Goal: Information Seeking & Learning: Learn about a topic

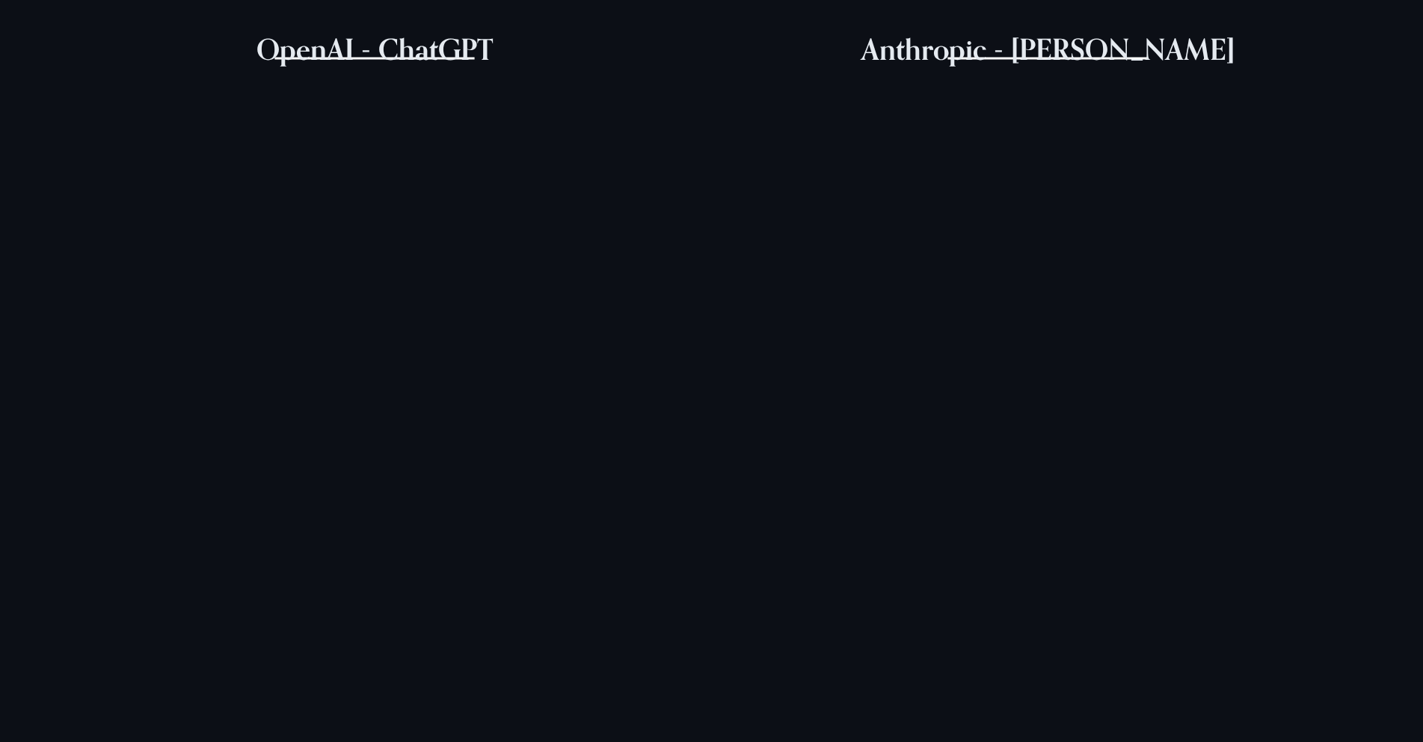
scroll to position [748, 0]
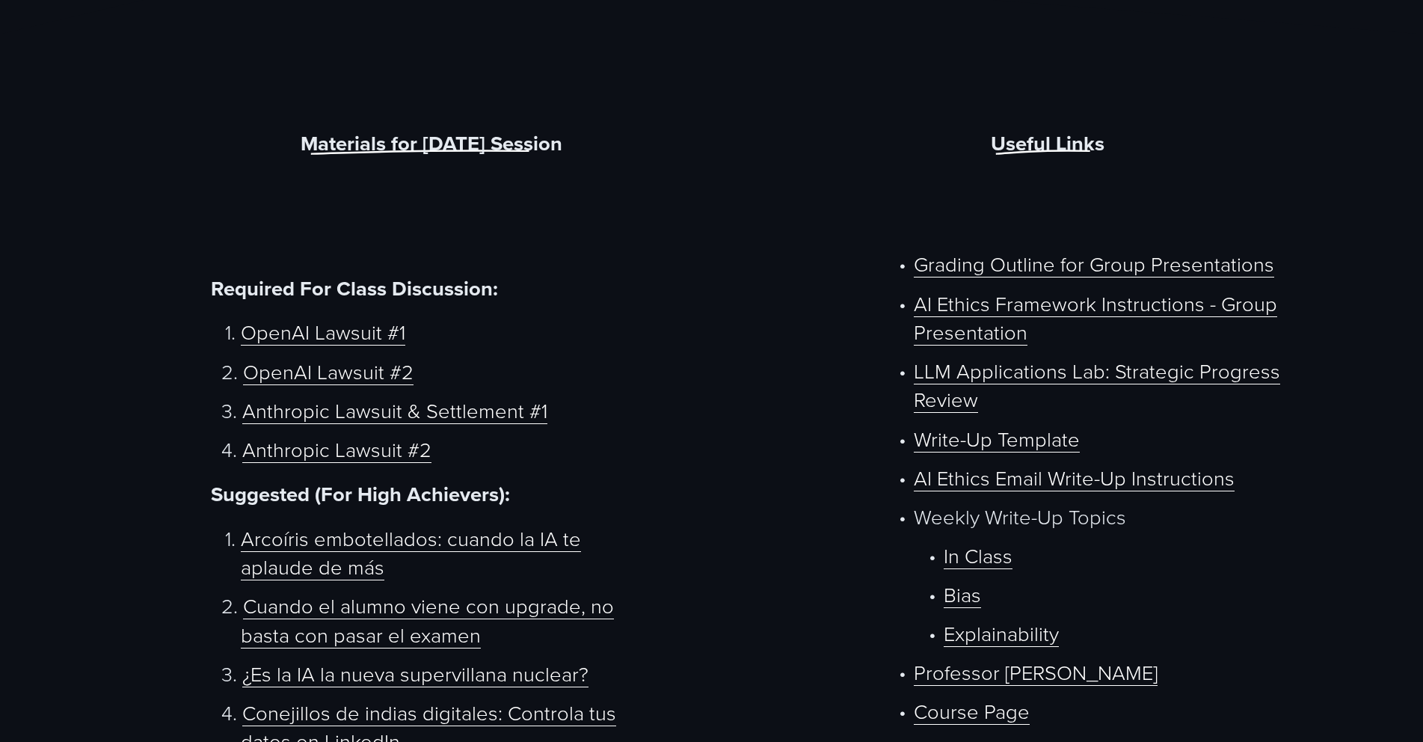
scroll to position [748, 0]
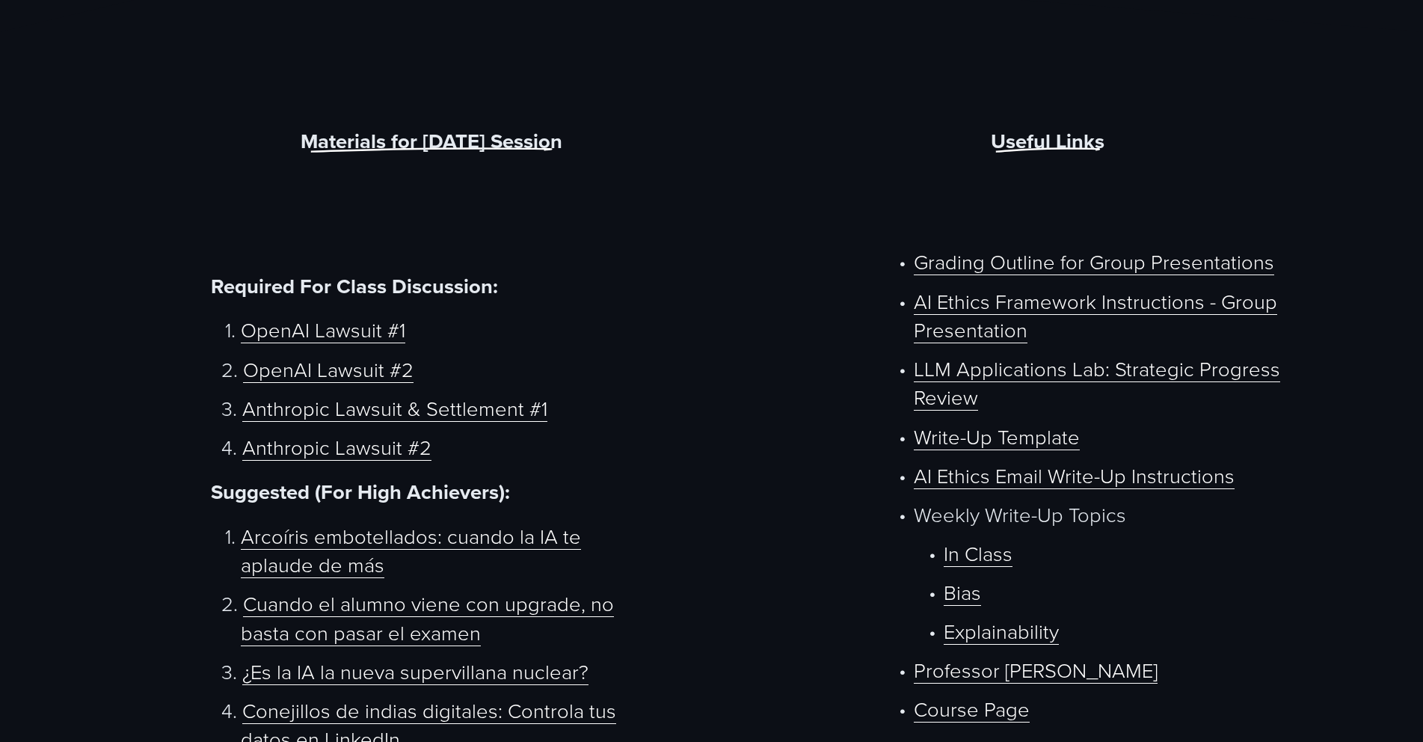
click at [327, 334] on link "OpenAI Lawsuit #1" at bounding box center [323, 329] width 164 height 28
click at [341, 369] on link "OpenAI Lawsuit #2" at bounding box center [328, 368] width 170 height 28
click at [339, 409] on ol "OpenAI Lawsuit #1 OpenAI Lawsuit #2 Anthropic Lawsuit & Settlement #1 Anthropic…" at bounding box center [431, 388] width 440 height 146
click at [349, 403] on link "Anthropic Lawsuit & Settlement #1" at bounding box center [394, 407] width 305 height 28
click at [311, 432] on link "Anthropic Lawsuit #2" at bounding box center [336, 446] width 189 height 28
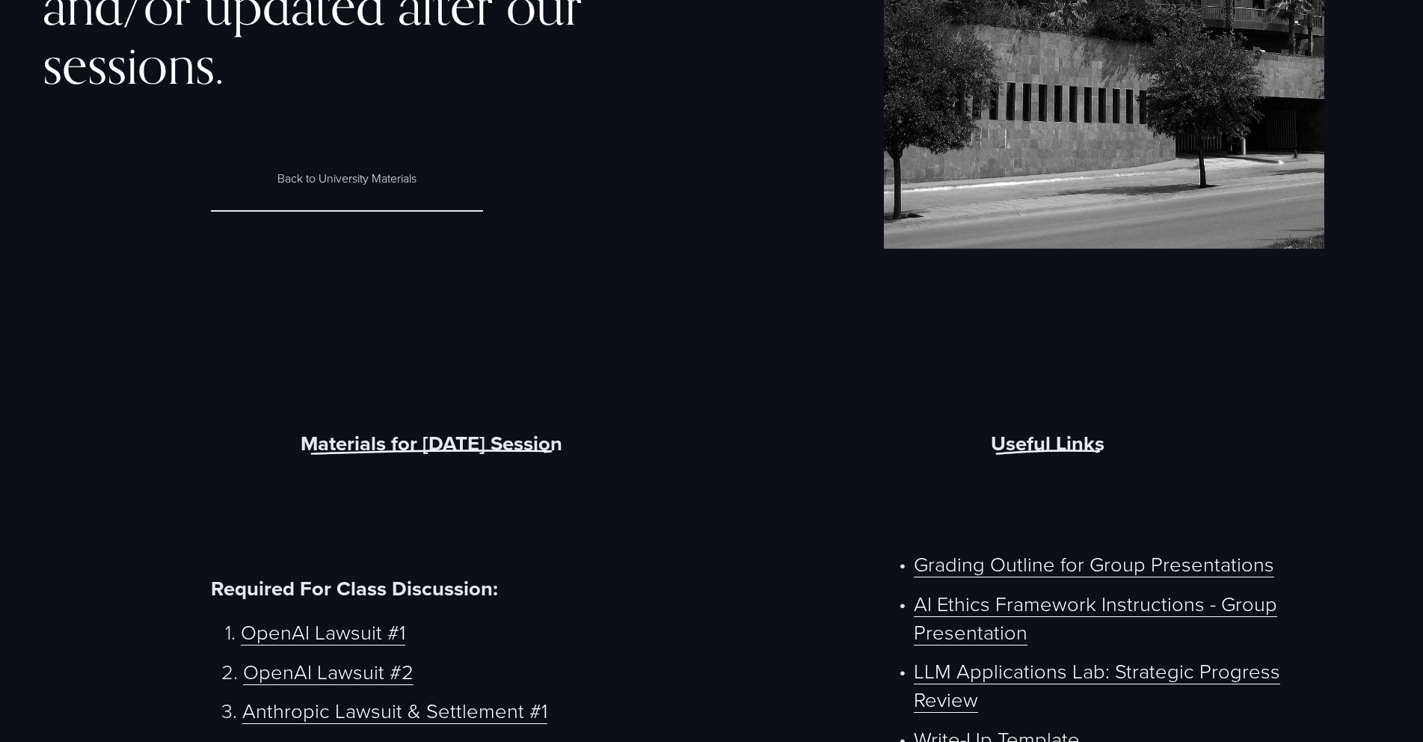
scroll to position [449, 0]
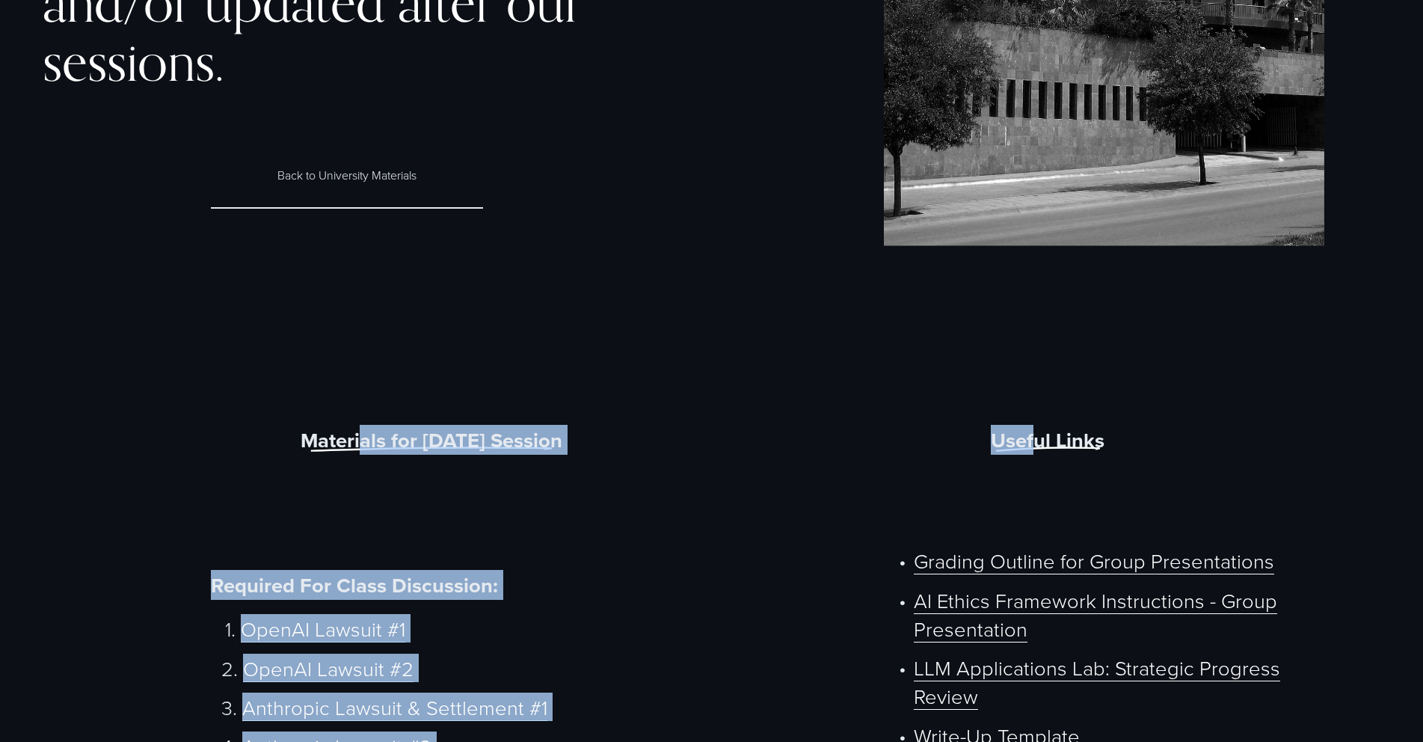
drag, startPoint x: 390, startPoint y: 475, endPoint x: 1035, endPoint y: 493, distance: 645.5
click at [859, 486] on div "Useful Links" at bounding box center [1048, 476] width 440 height 102
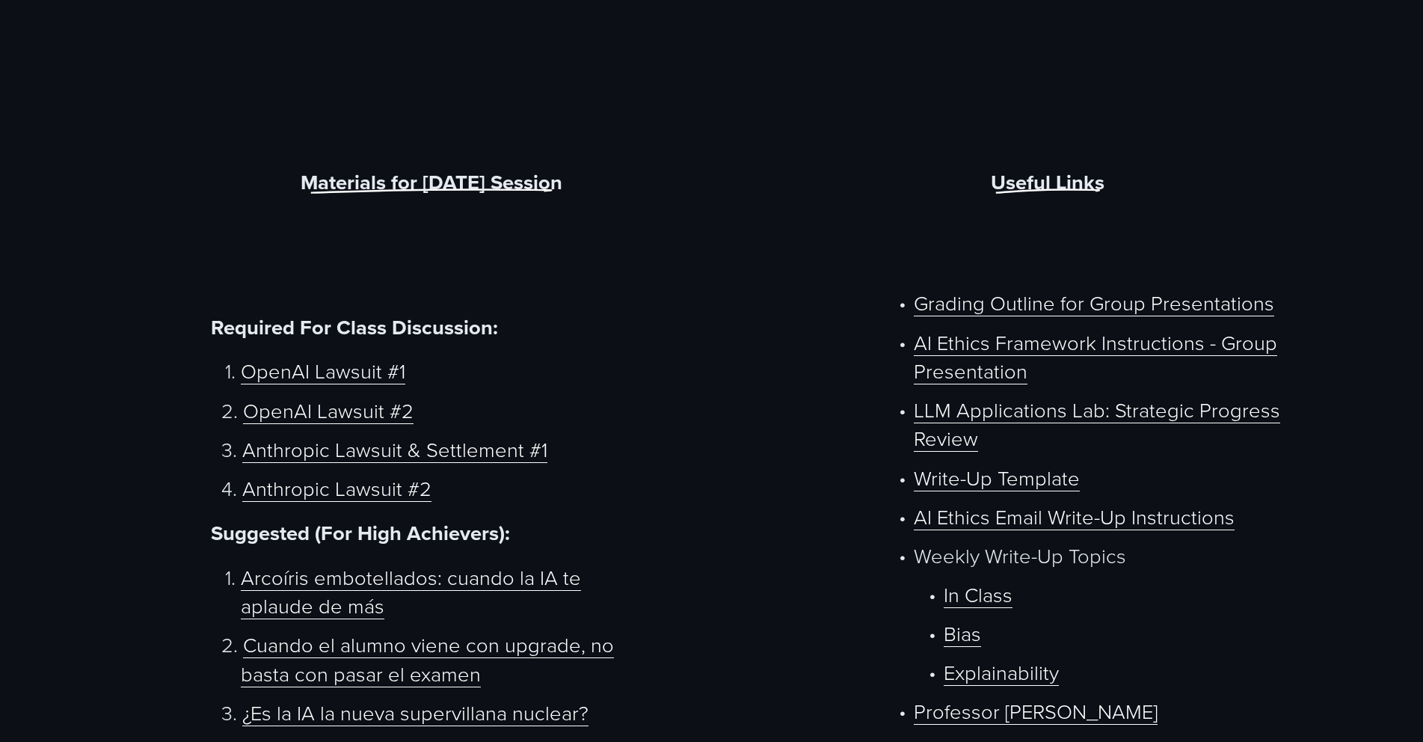
scroll to position [748, 0]
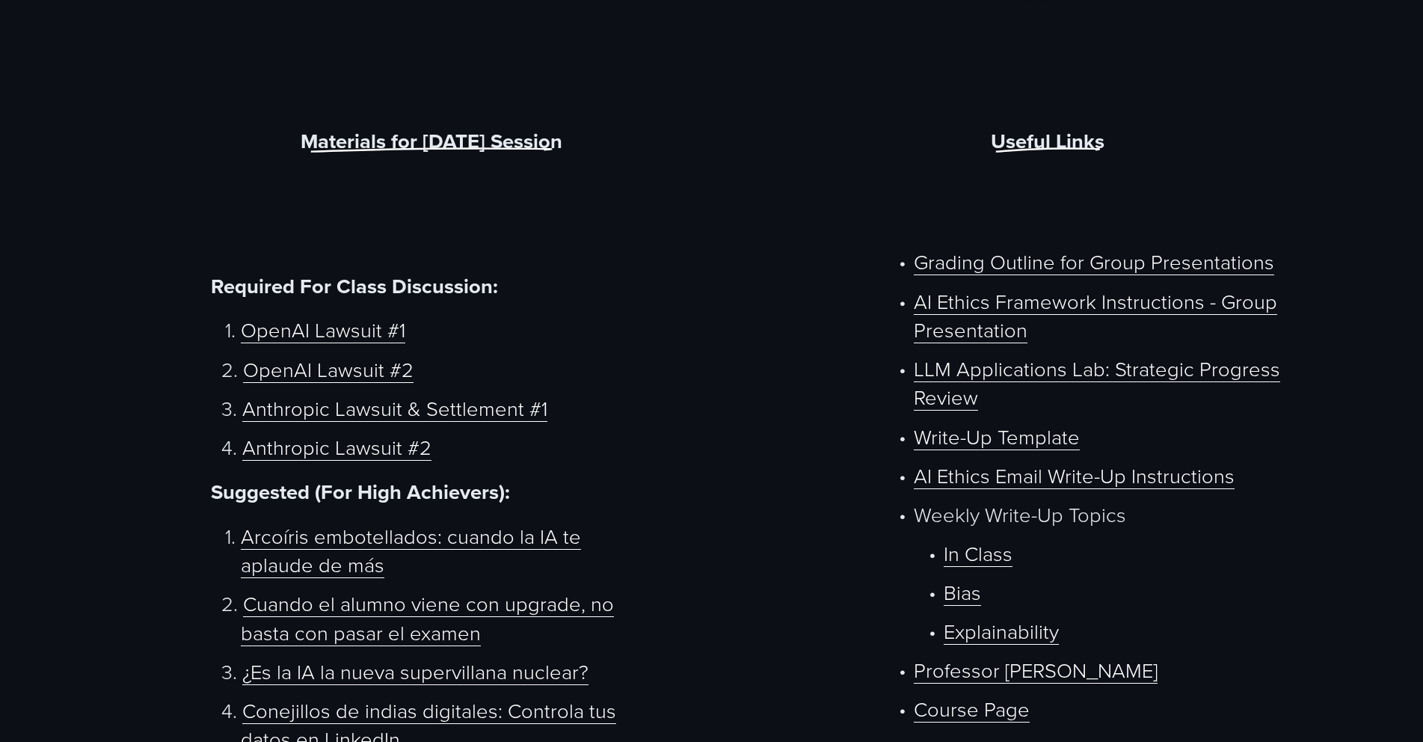
click at [1037, 265] on link "Grading Outline for Group Presentations" at bounding box center [1094, 261] width 360 height 28
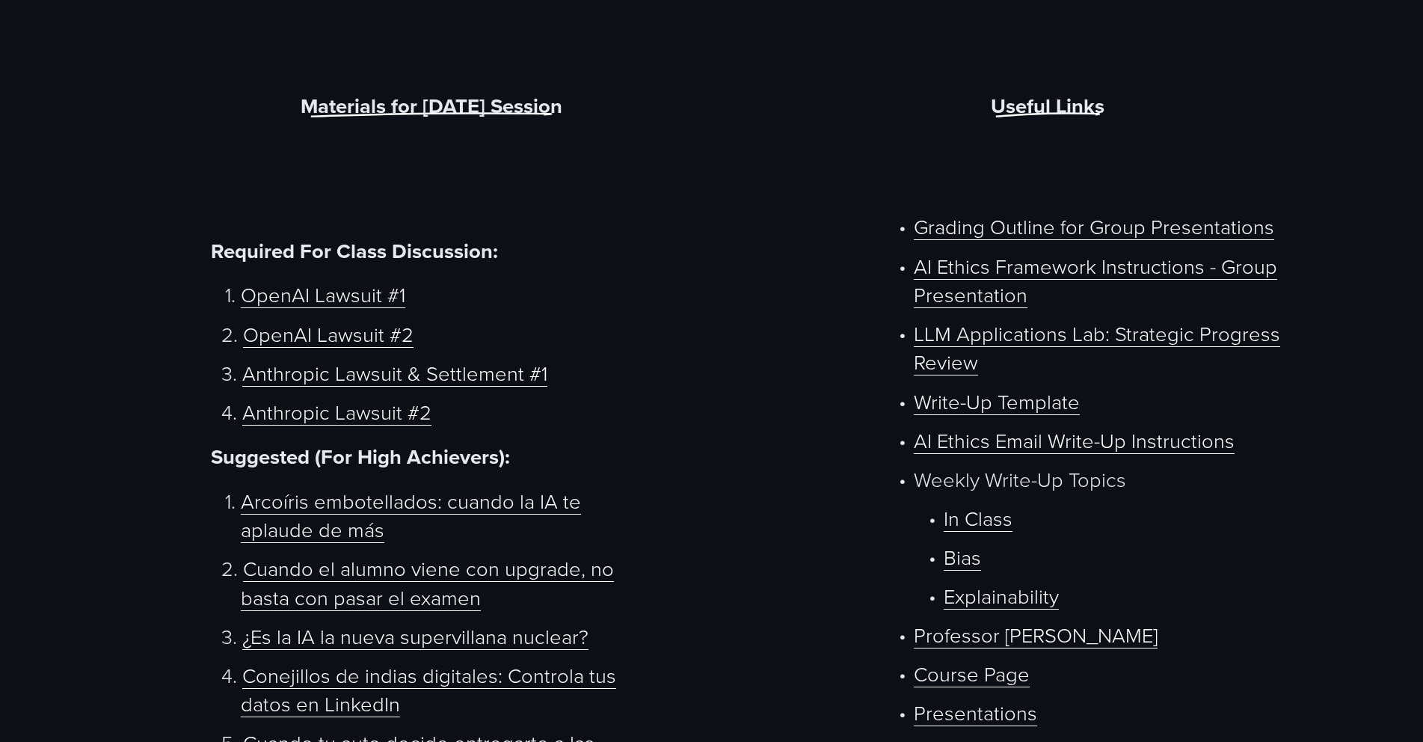
scroll to position [897, 0]
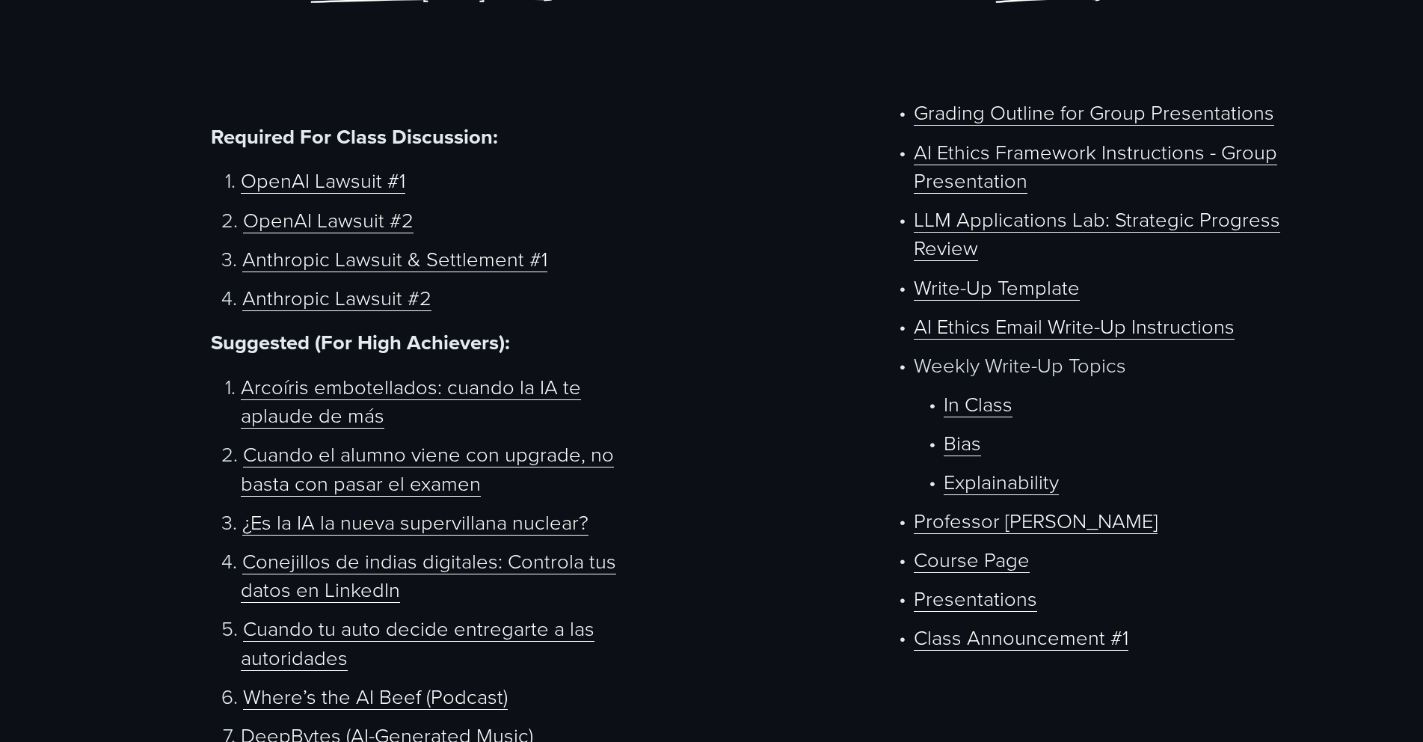
click at [991, 583] on link "Presentations" at bounding box center [975, 597] width 123 height 28
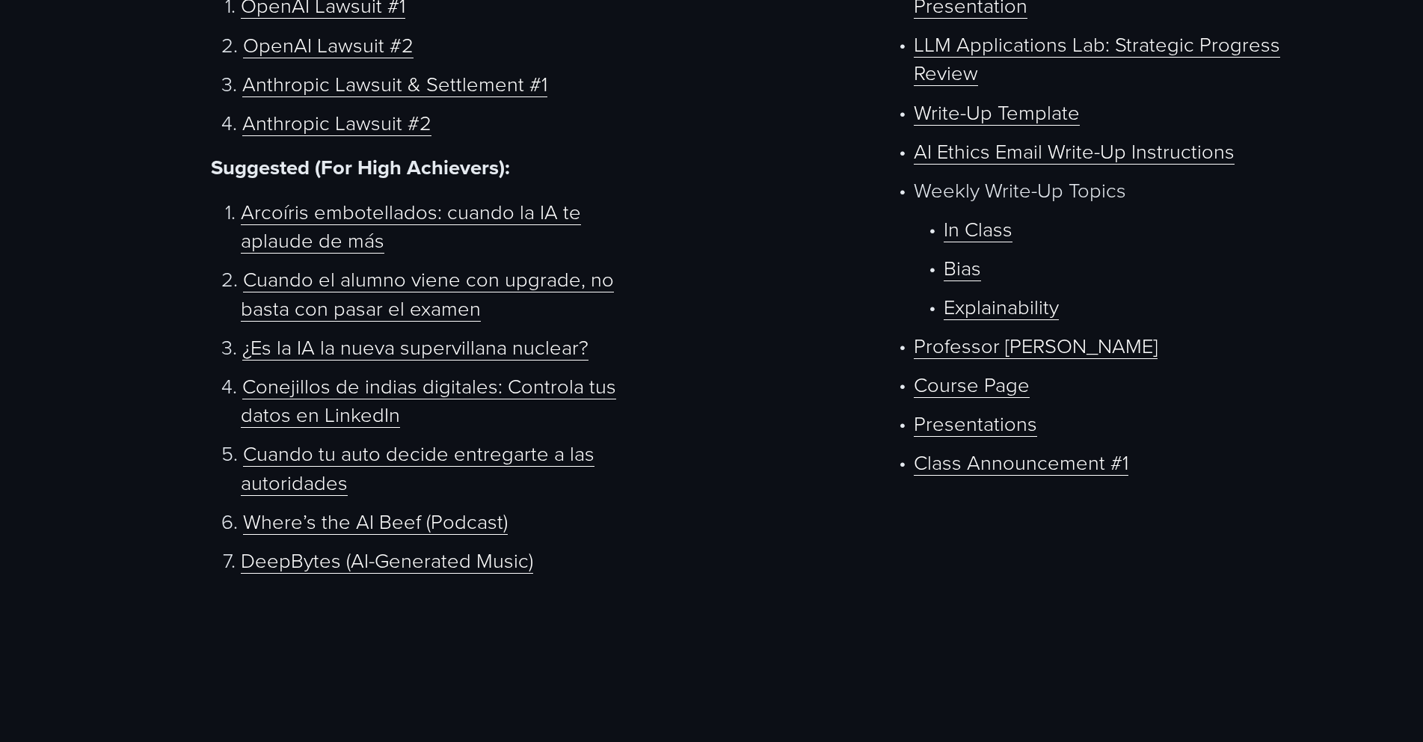
scroll to position [1047, 0]
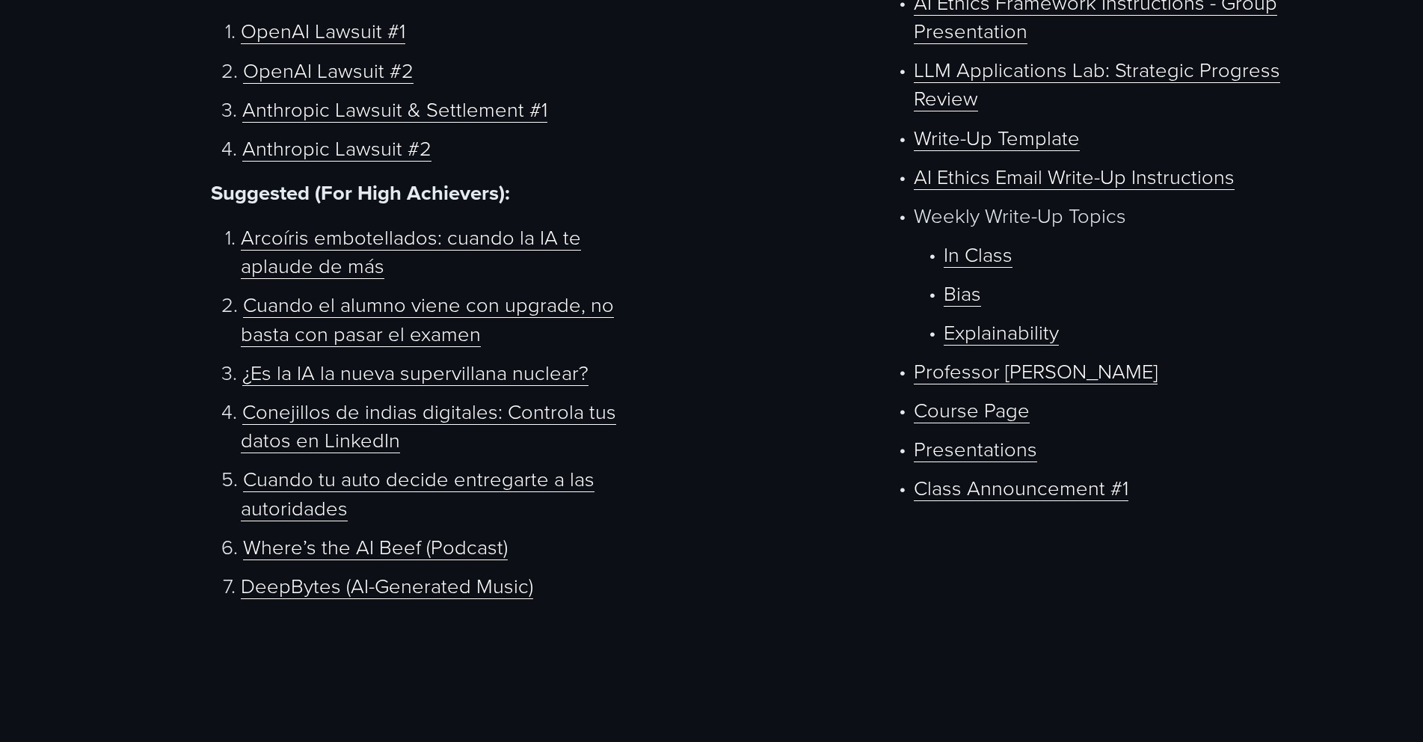
click at [1058, 473] on link "Class Announcement #1" at bounding box center [1021, 487] width 215 height 28
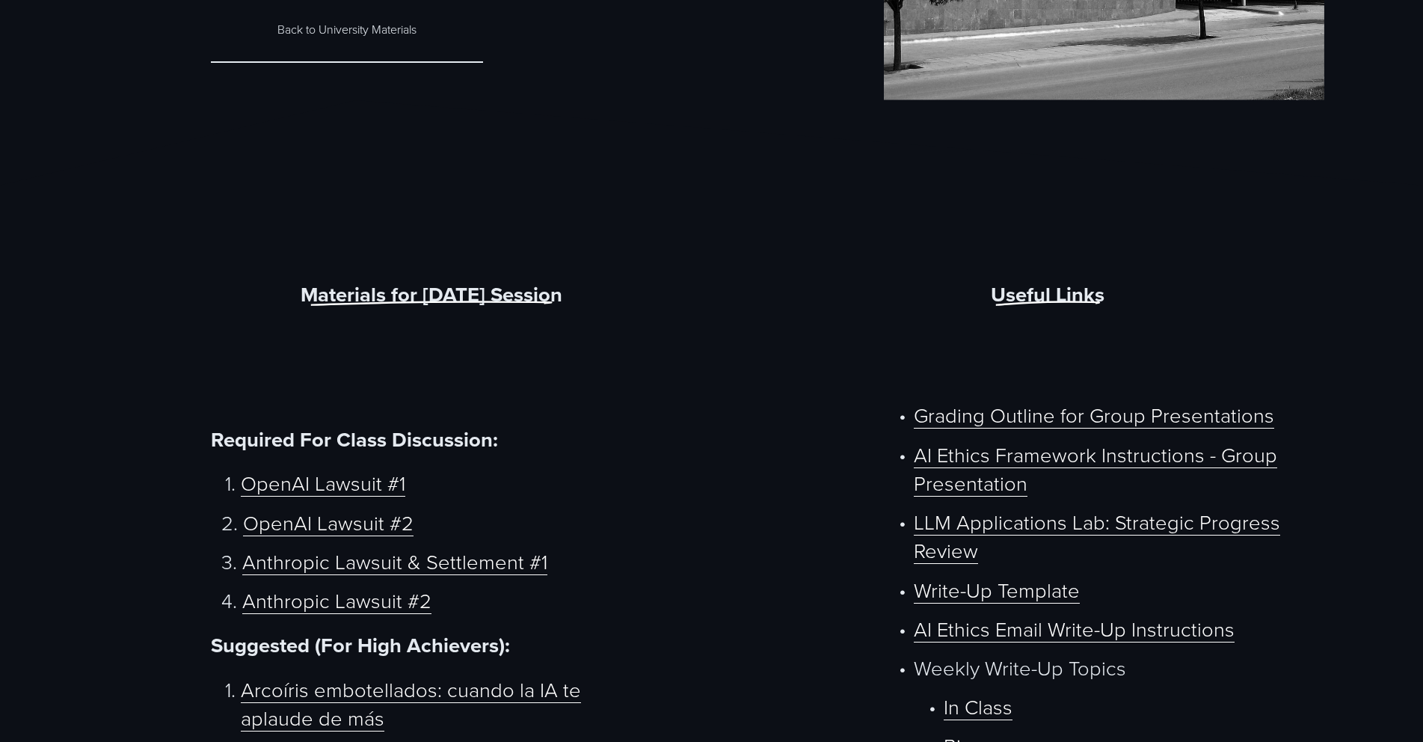
scroll to position [598, 0]
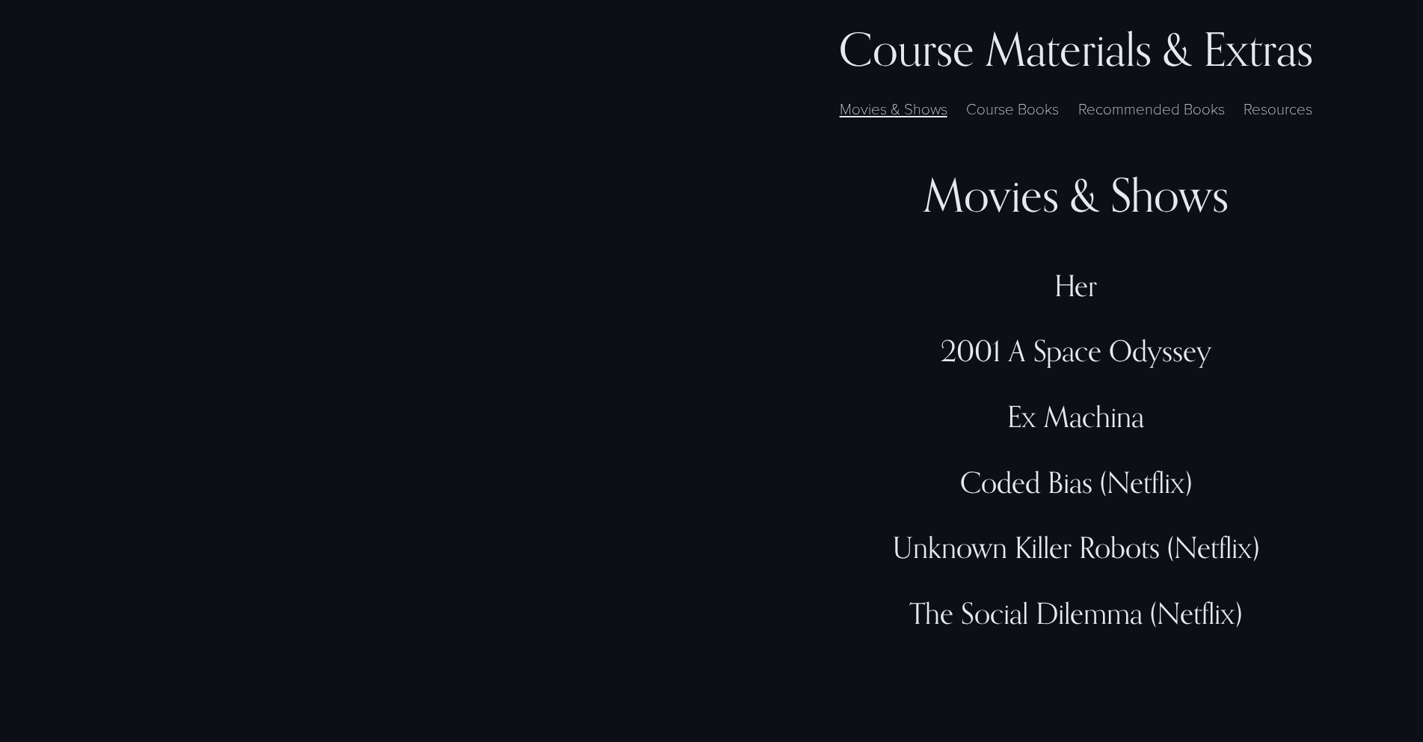
scroll to position [4785, 0]
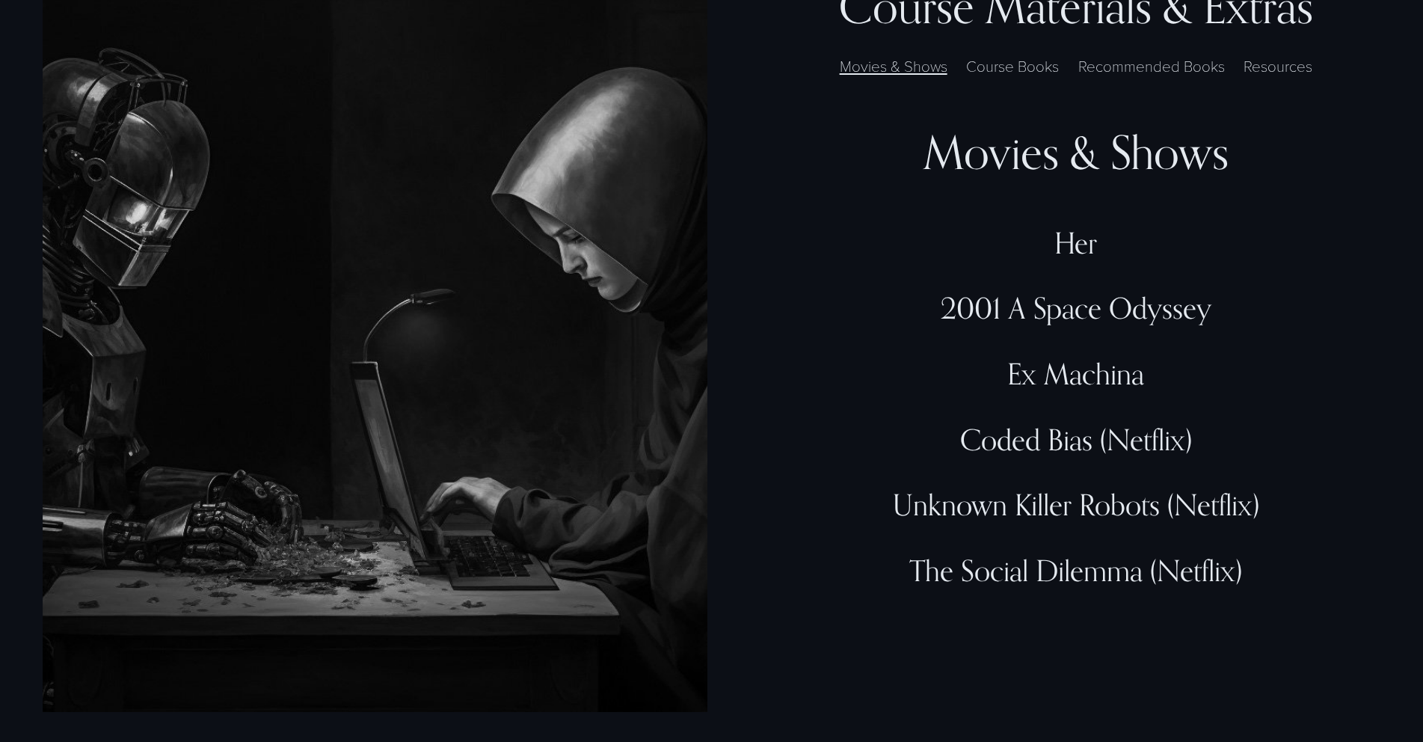
click at [1244, 55] on label "Resources" at bounding box center [1278, 66] width 84 height 23
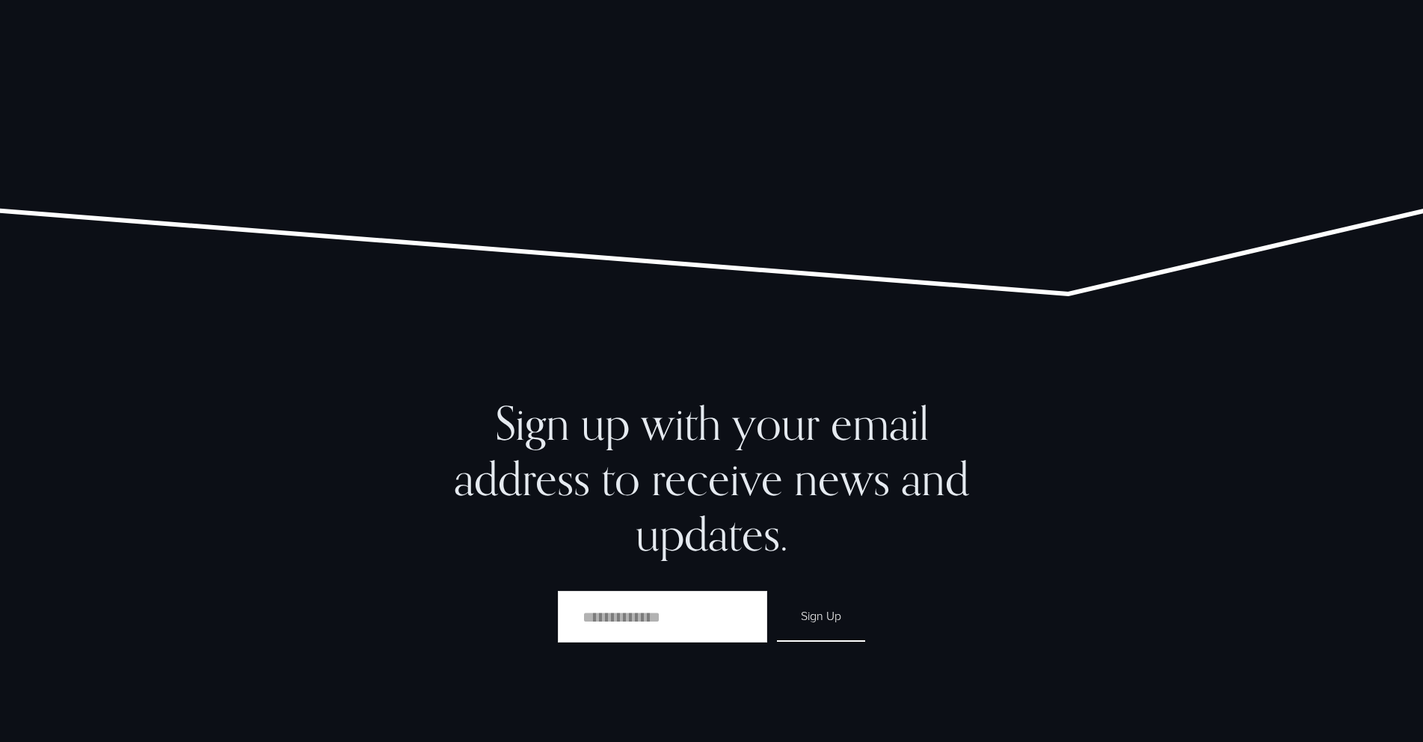
scroll to position [14166, 0]
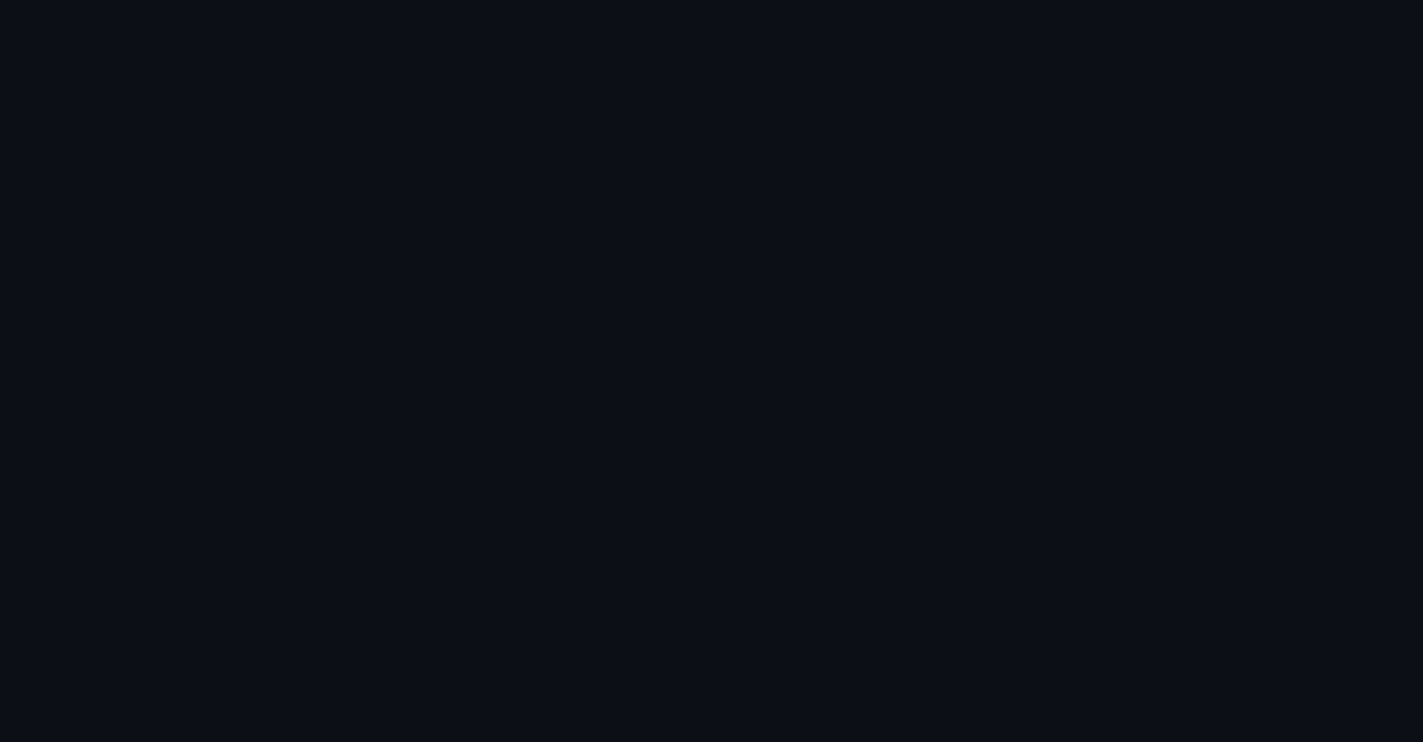
scroll to position [523, 0]
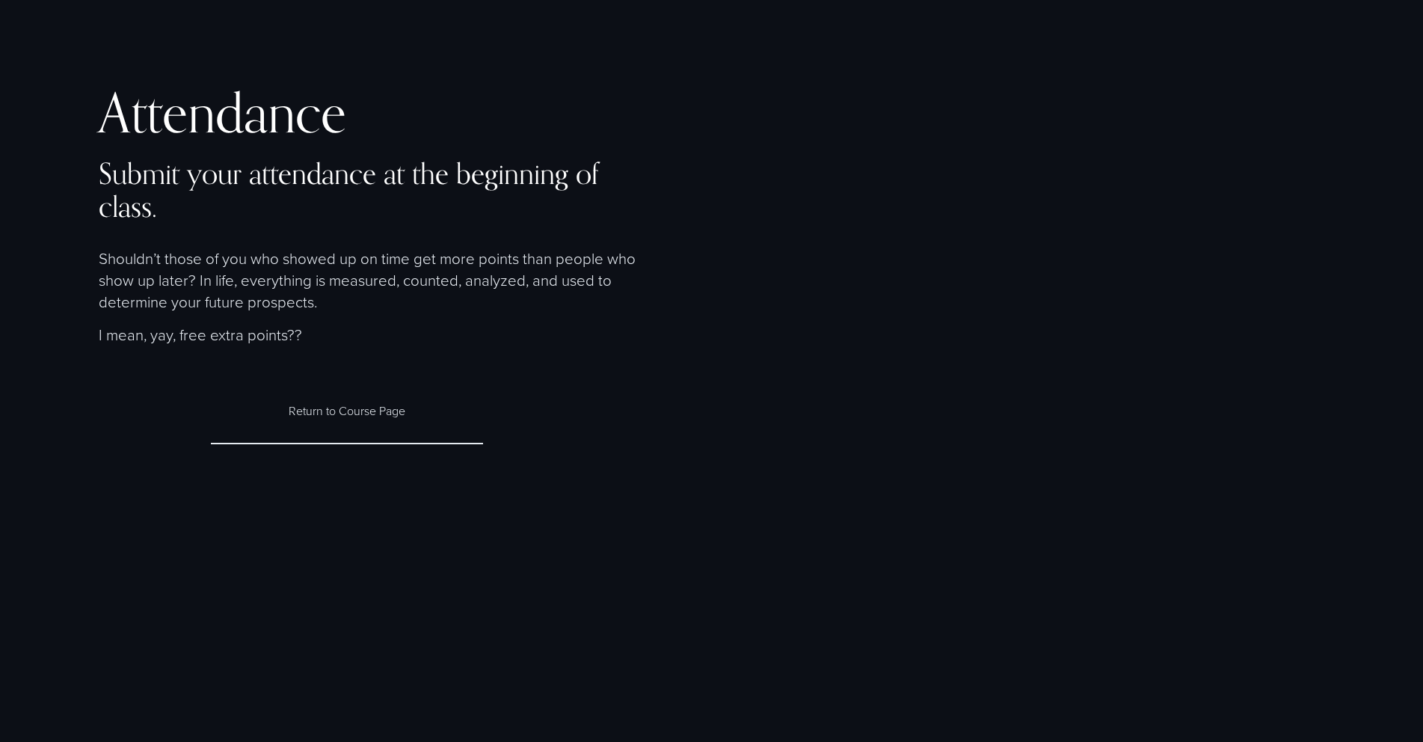
scroll to position [0, 0]
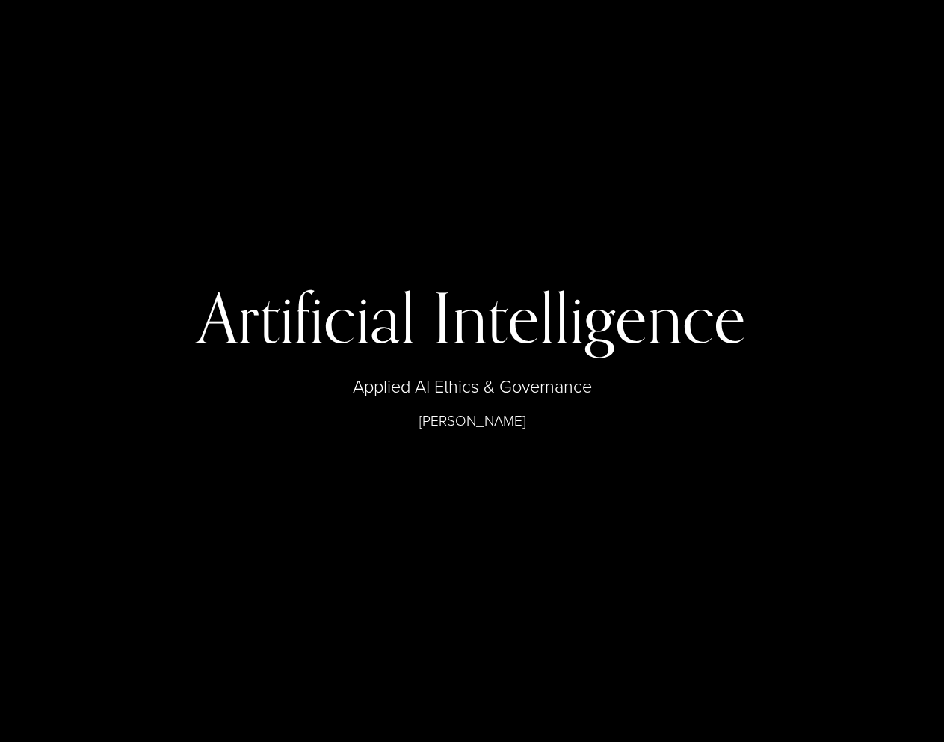
scroll to position [11933, 0]
